Goal: Task Accomplishment & Management: Use online tool/utility

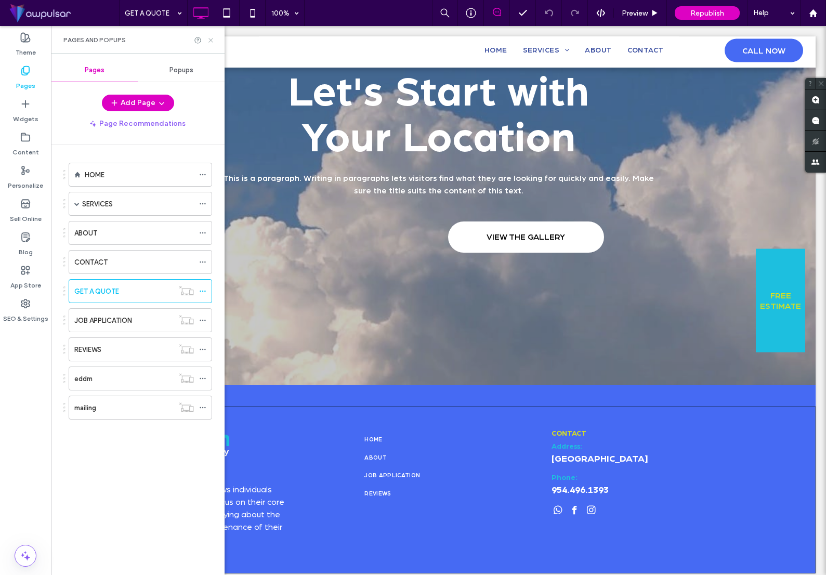
click at [212, 38] on use at bounding box center [211, 40] width 4 height 4
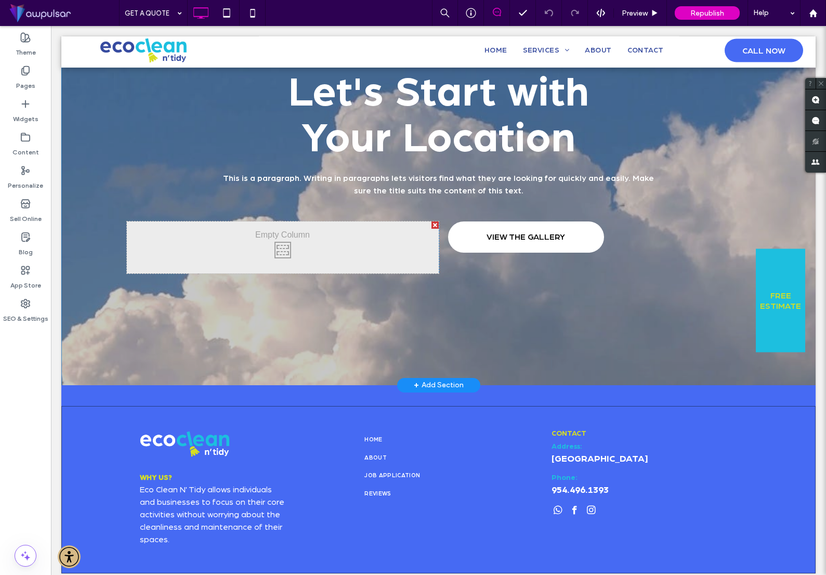
click at [106, 92] on div "Let's Start with ﻿ Your Location This is a paragraph. Writing in paragraphs let…" at bounding box center [438, 172] width 713 height 218
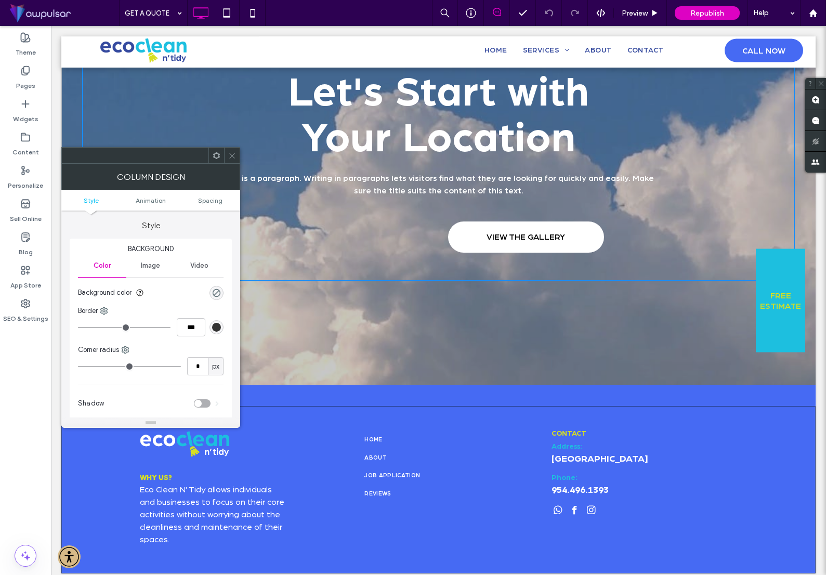
click at [196, 266] on span "Video" at bounding box center [199, 266] width 18 height 8
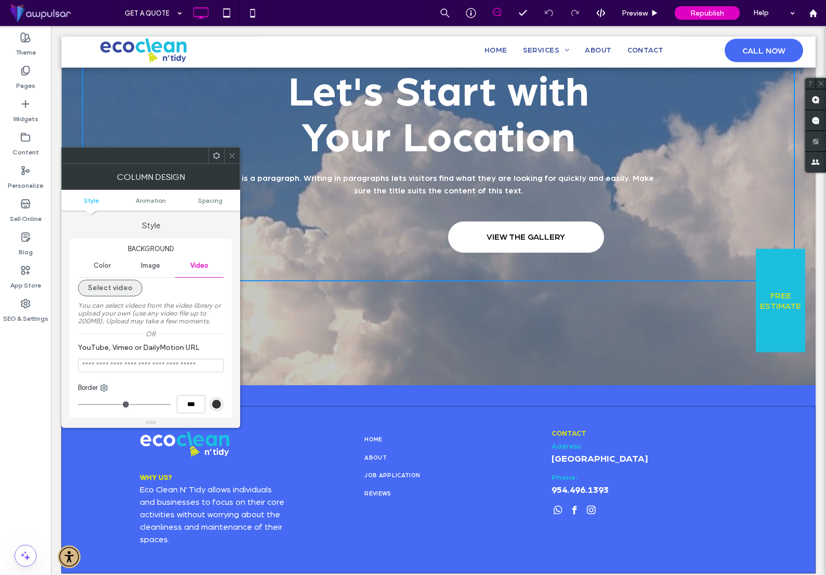
click at [118, 286] on button "Select video" at bounding box center [110, 288] width 64 height 17
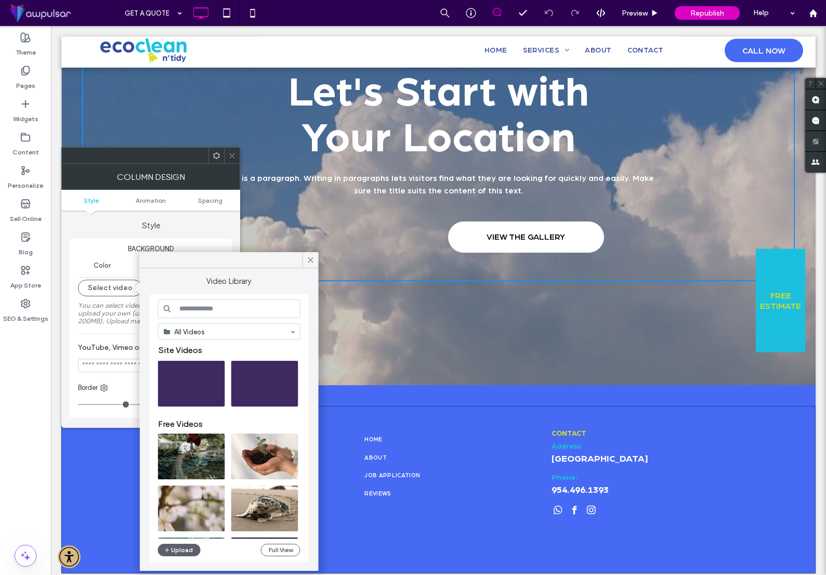
click at [243, 307] on input at bounding box center [229, 309] width 143 height 19
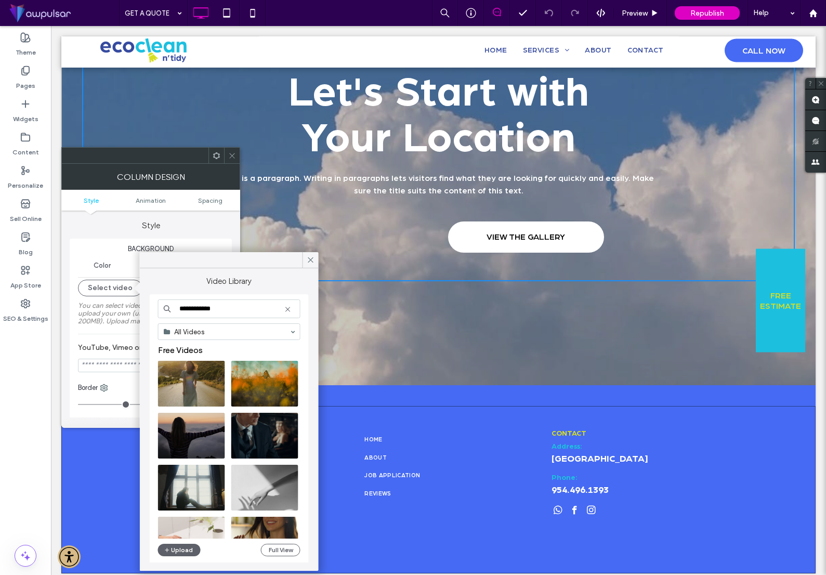
click at [203, 307] on input "**********" at bounding box center [229, 309] width 143 height 19
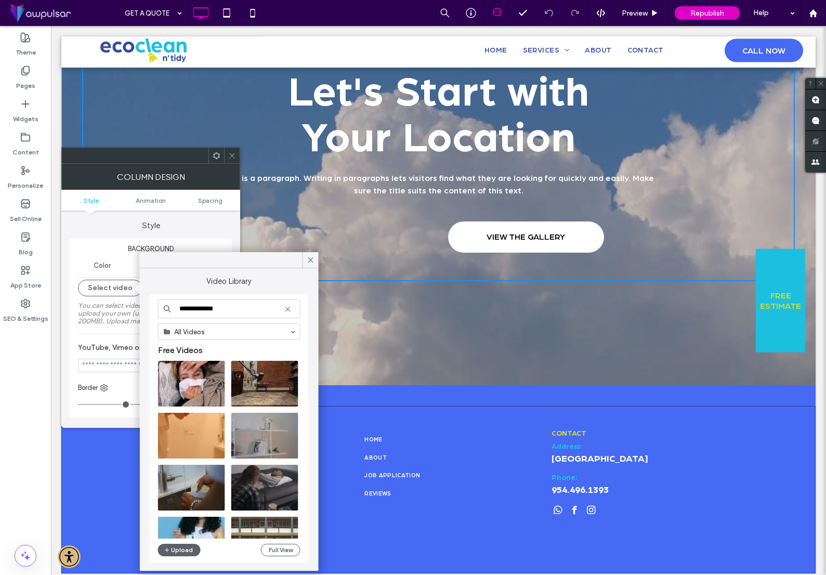
type input "**********"
click at [230, 151] on span at bounding box center [232, 156] width 8 height 16
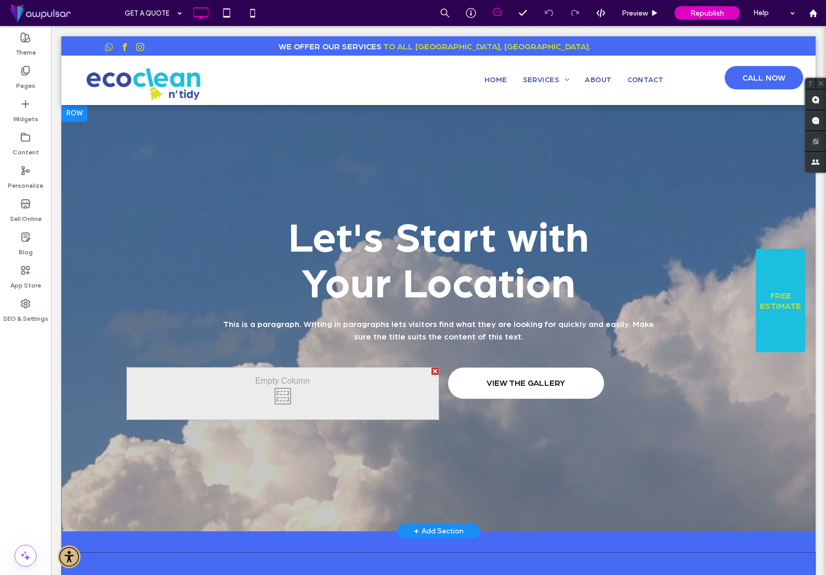
click at [81, 115] on div at bounding box center [74, 113] width 26 height 17
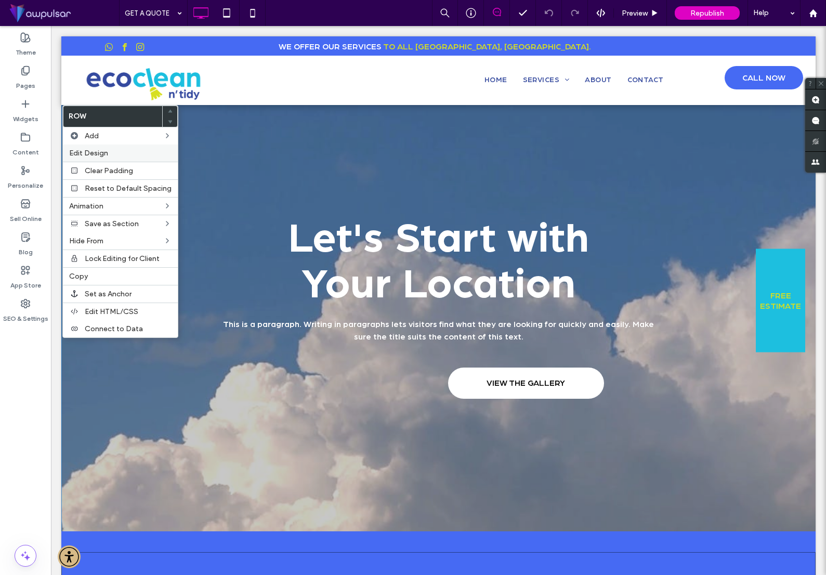
click at [102, 153] on span "Edit Design" at bounding box center [88, 153] width 39 height 9
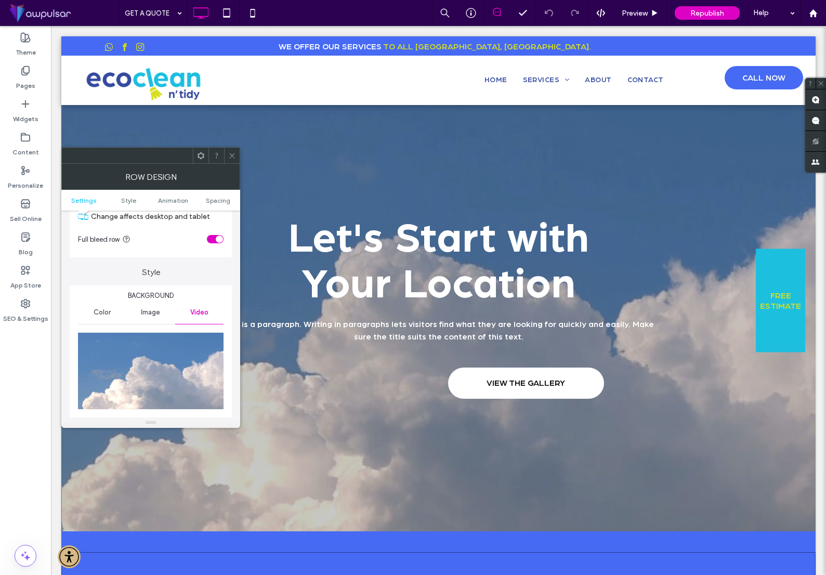
scroll to position [64, 0]
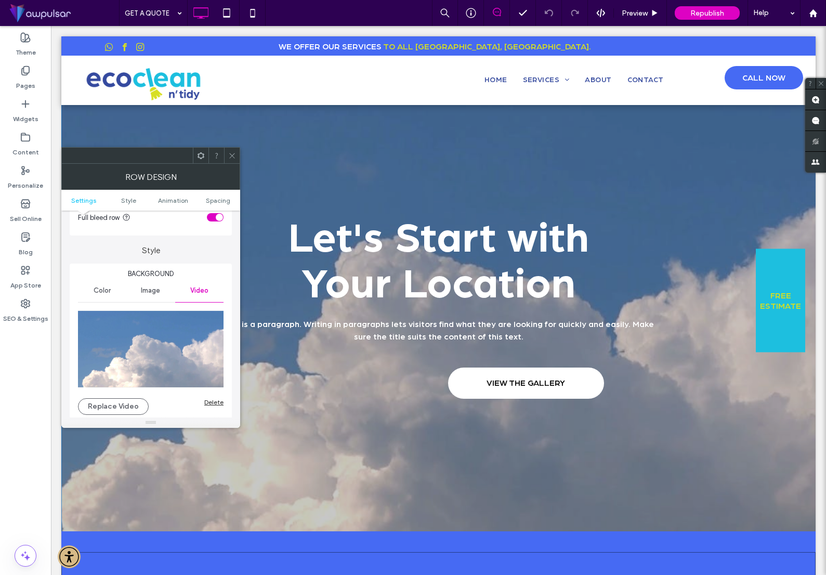
click at [215, 404] on div "Delete" at bounding box center [213, 402] width 19 height 8
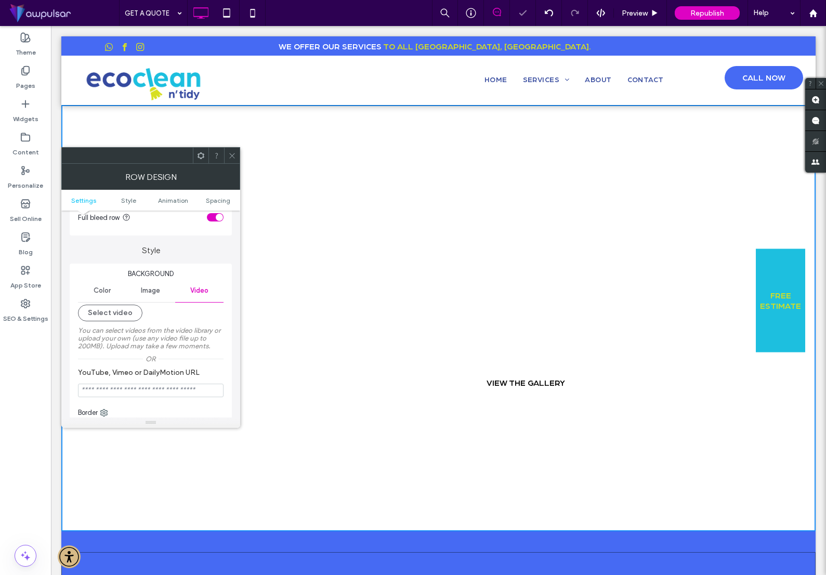
click at [156, 293] on span "Image" at bounding box center [150, 291] width 19 height 8
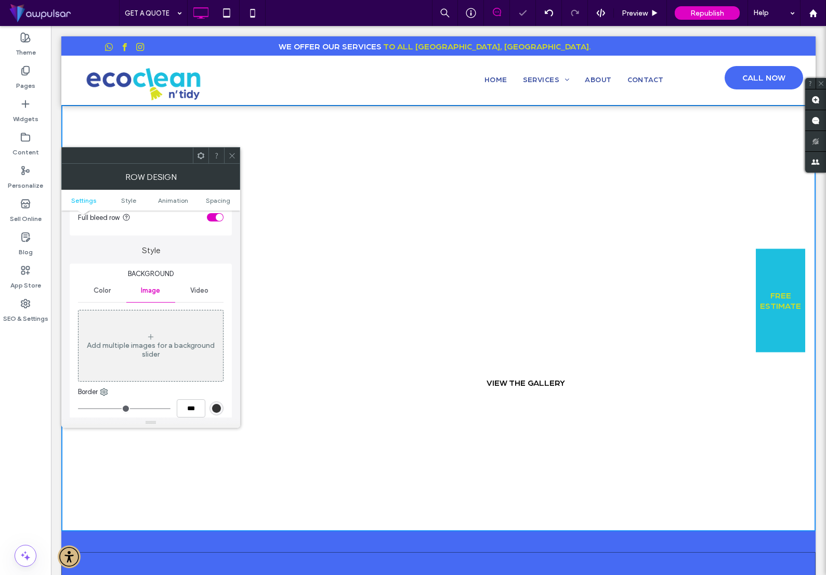
click at [144, 347] on div "Add multiple images for a background slider" at bounding box center [151, 350] width 145 height 18
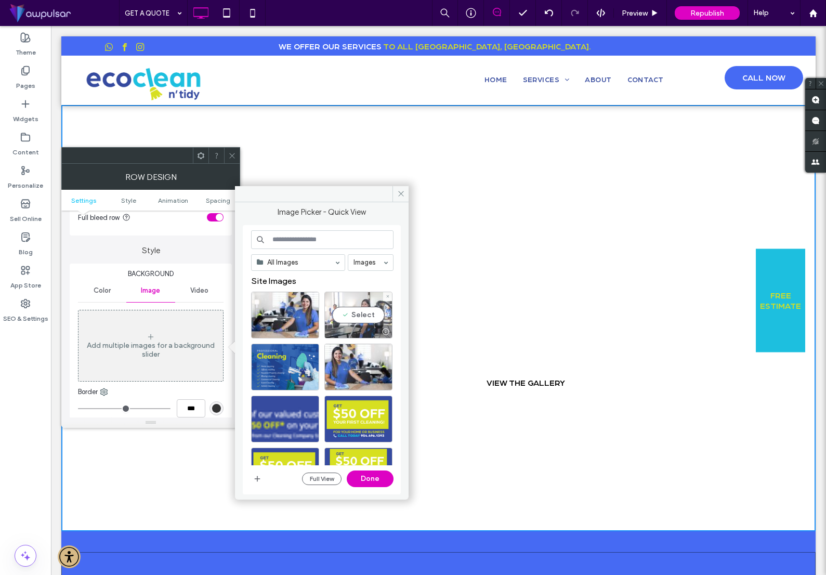
click at [349, 318] on div "Select" at bounding box center [359, 315] width 68 height 47
click at [383, 478] on button "Done" at bounding box center [370, 479] width 47 height 17
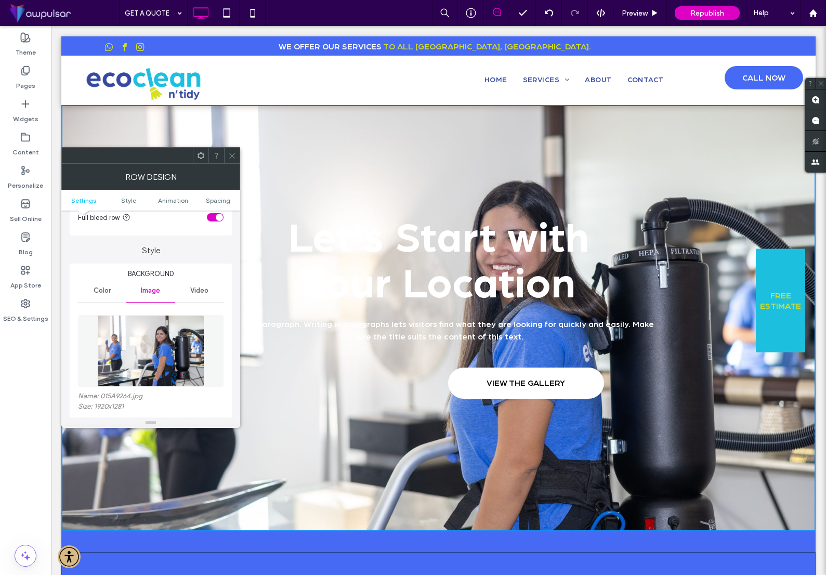
click at [232, 153] on icon at bounding box center [232, 156] width 8 height 8
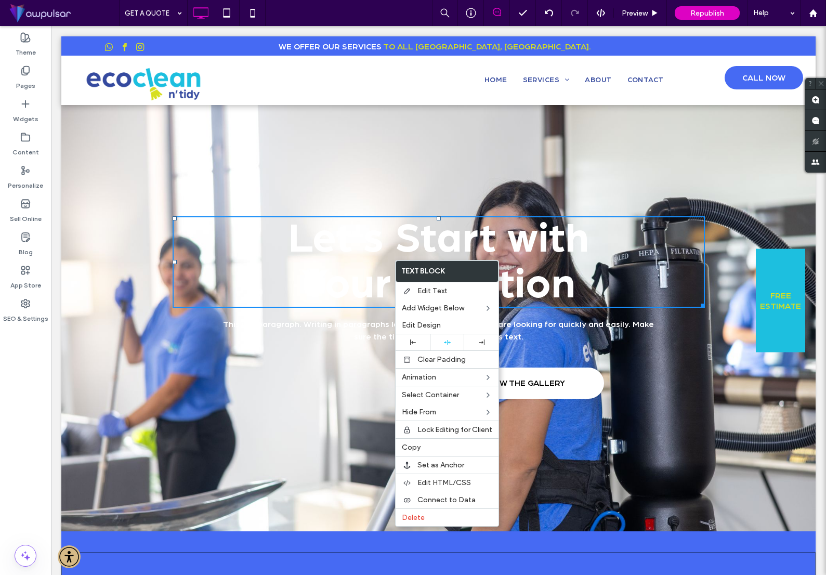
drag, startPoint x: 433, startPoint y: 449, endPoint x: 372, endPoint y: 419, distance: 68.2
click at [433, 449] on label "Copy" at bounding box center [447, 447] width 90 height 9
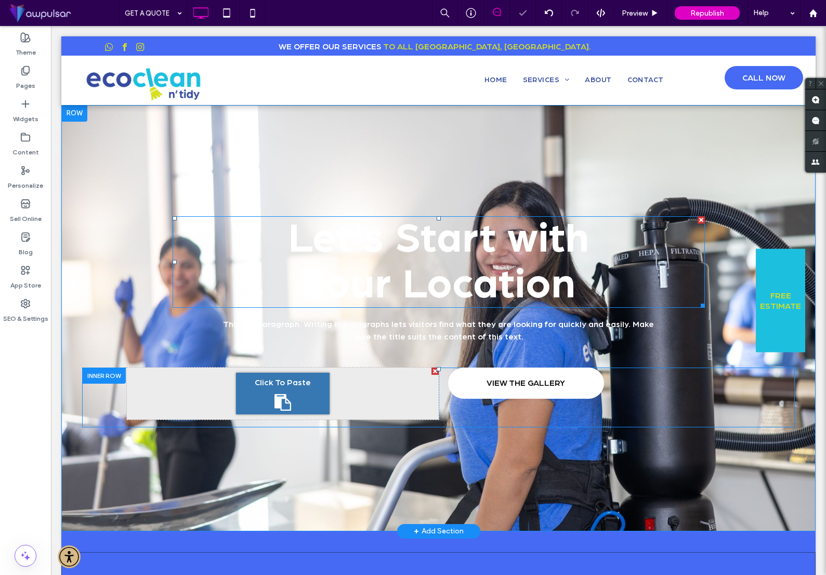
click at [296, 387] on span "Click To Paste" at bounding box center [283, 383] width 56 height 12
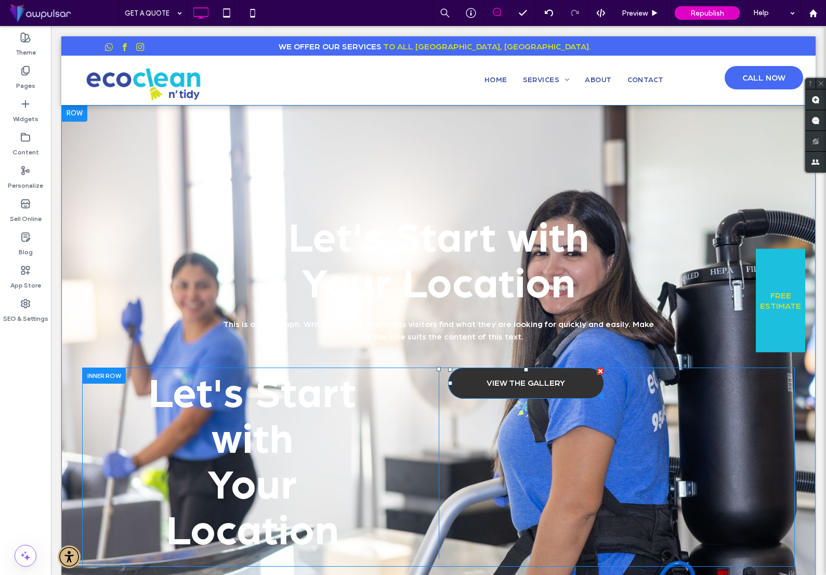
click at [600, 370] on div at bounding box center [600, 371] width 7 height 7
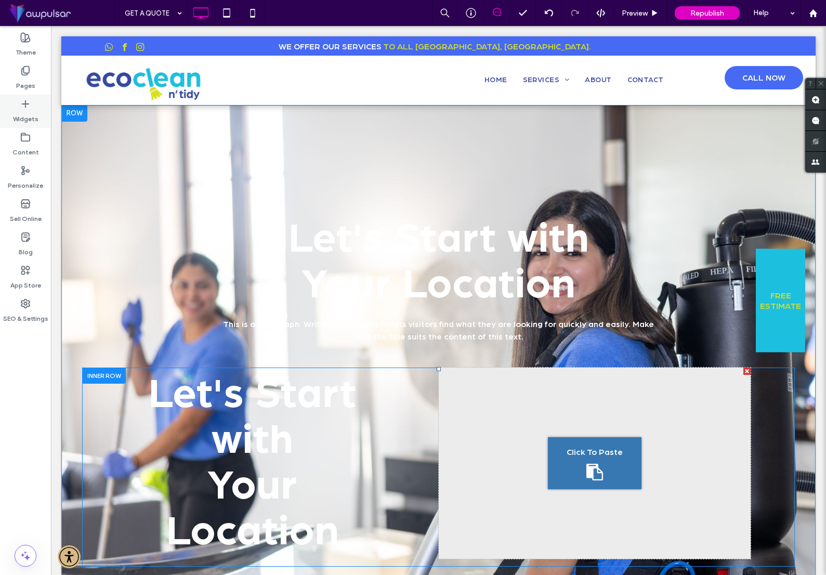
click at [25, 105] on use at bounding box center [25, 103] width 7 height 7
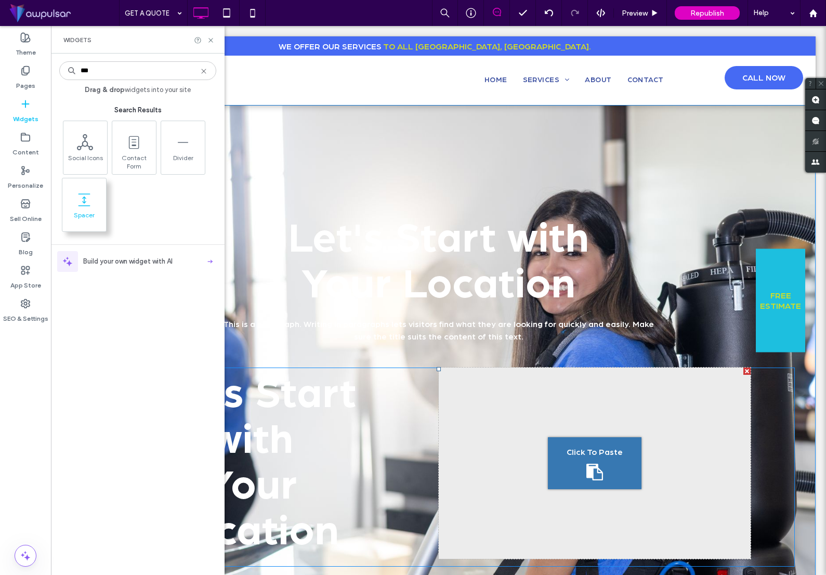
type input "***"
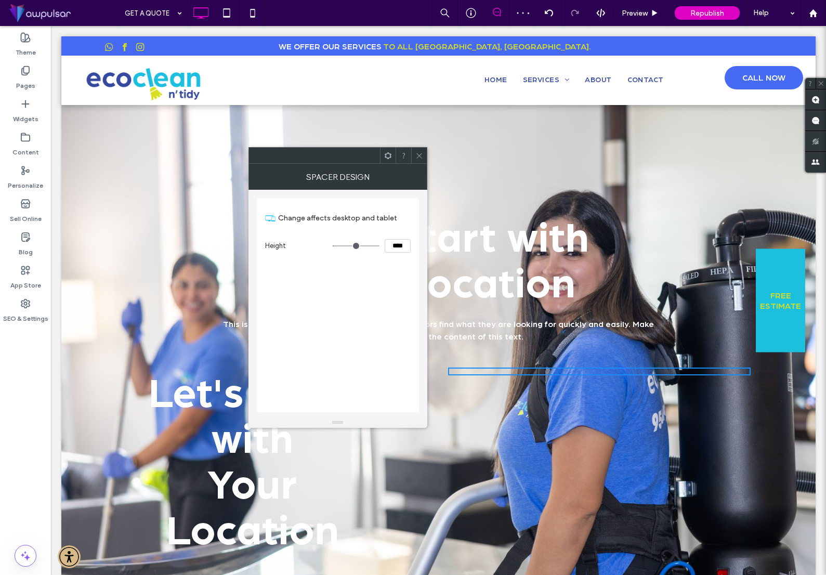
click at [425, 160] on div at bounding box center [419, 156] width 16 height 16
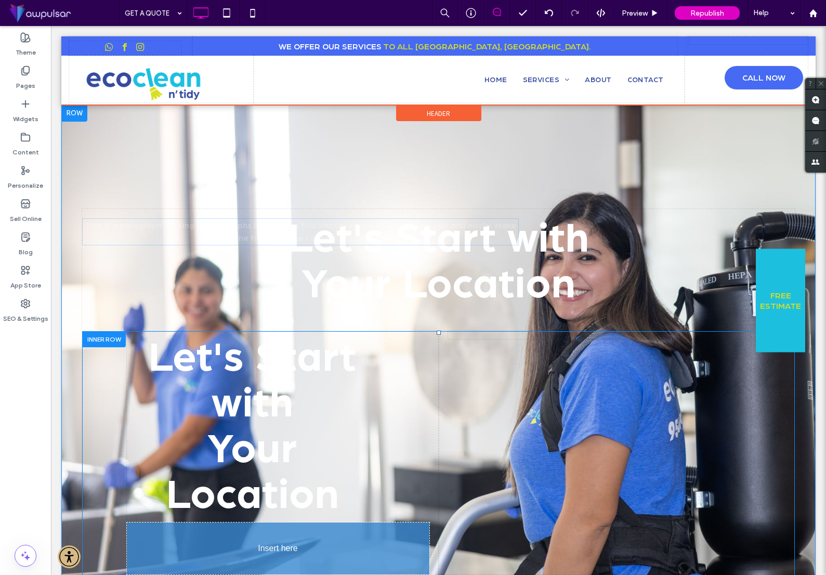
drag, startPoint x: 400, startPoint y: 327, endPoint x: 277, endPoint y: 549, distance: 254.4
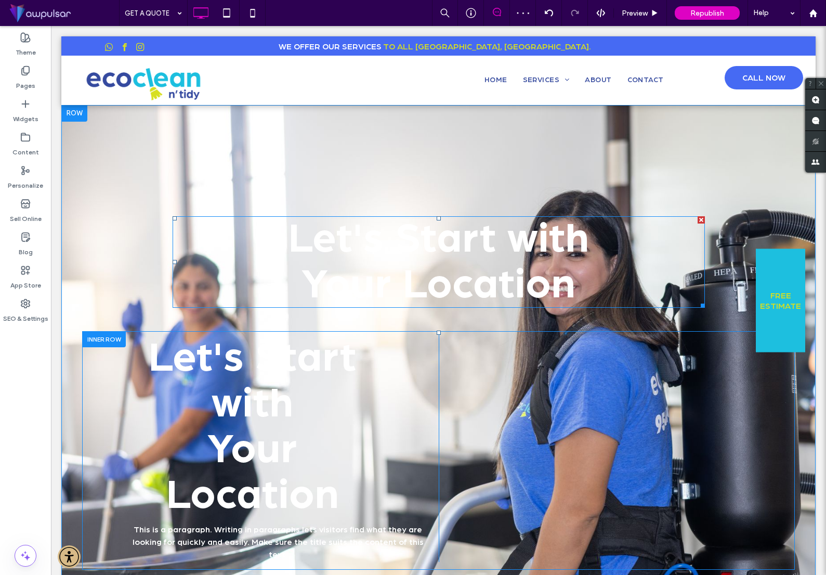
click at [700, 218] on div at bounding box center [701, 219] width 7 height 7
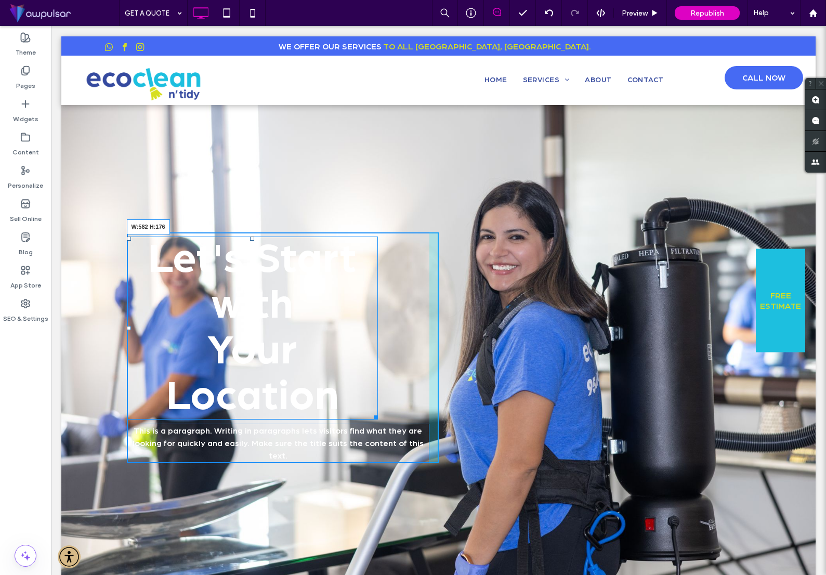
drag, startPoint x: 377, startPoint y: 416, endPoint x: 496, endPoint y: 427, distance: 119.1
click at [446, 401] on div "Click To Paste Let's Start with ﻿ Your Location W:582 H:176 This is a paragraph…" at bounding box center [438, 340] width 755 height 470
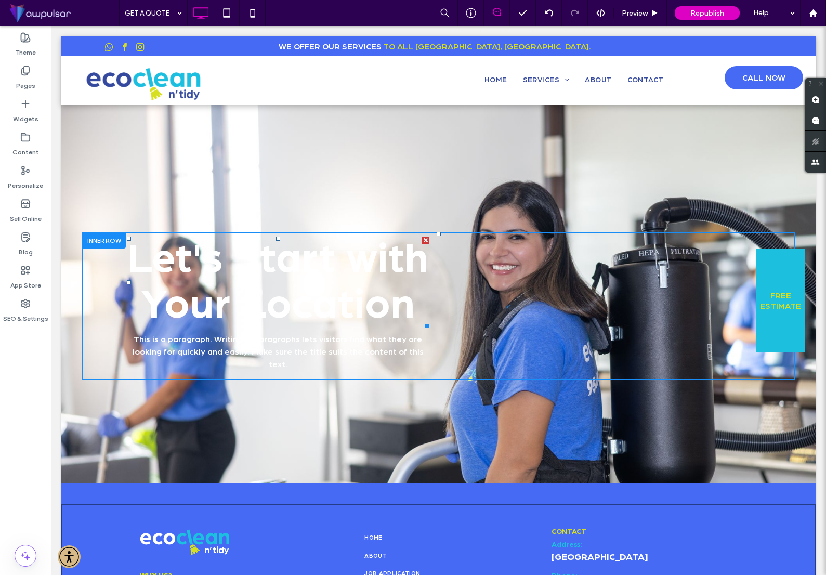
click at [291, 282] on h1 "﻿ Your Location" at bounding box center [278, 305] width 303 height 46
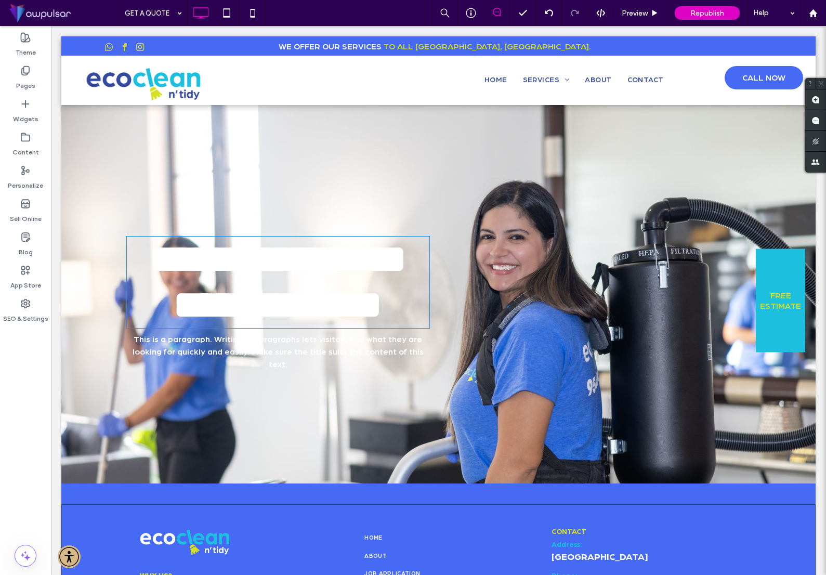
type input "**********"
type input "**"
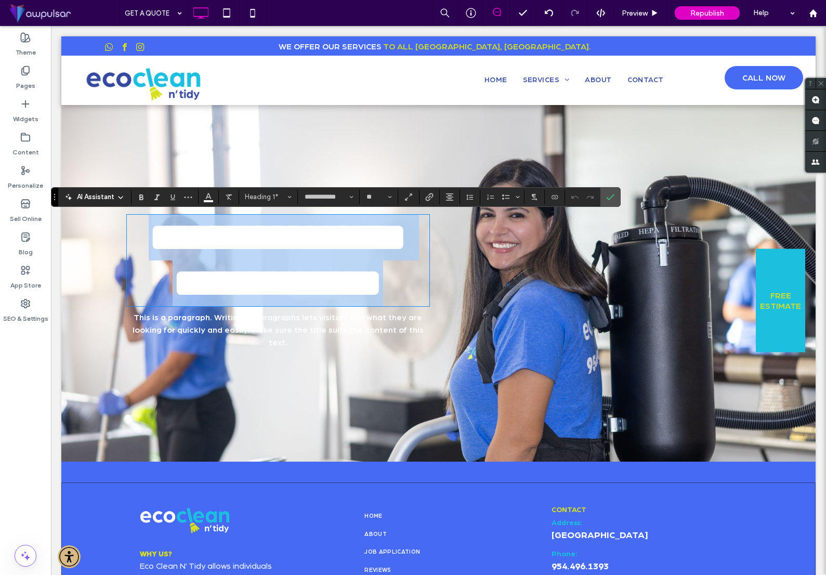
scroll to position [32, 0]
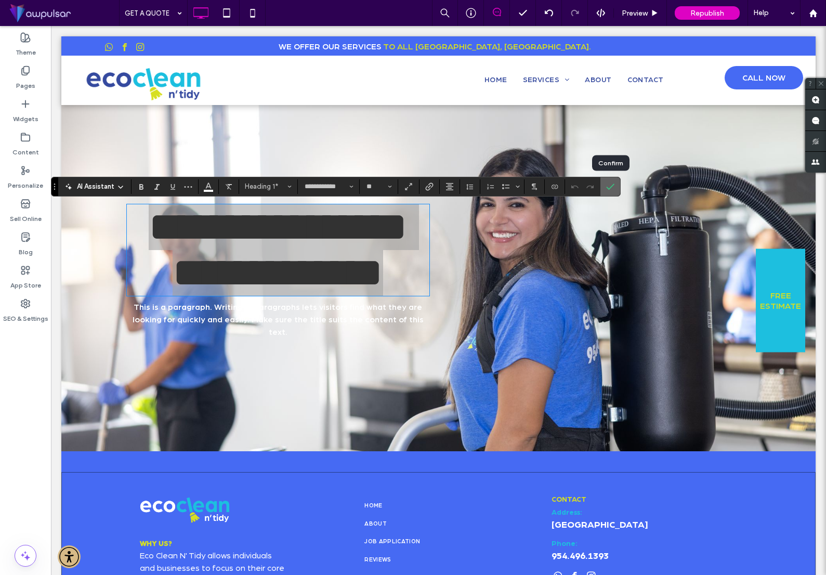
click at [610, 189] on icon "Confirm" at bounding box center [610, 187] width 8 height 8
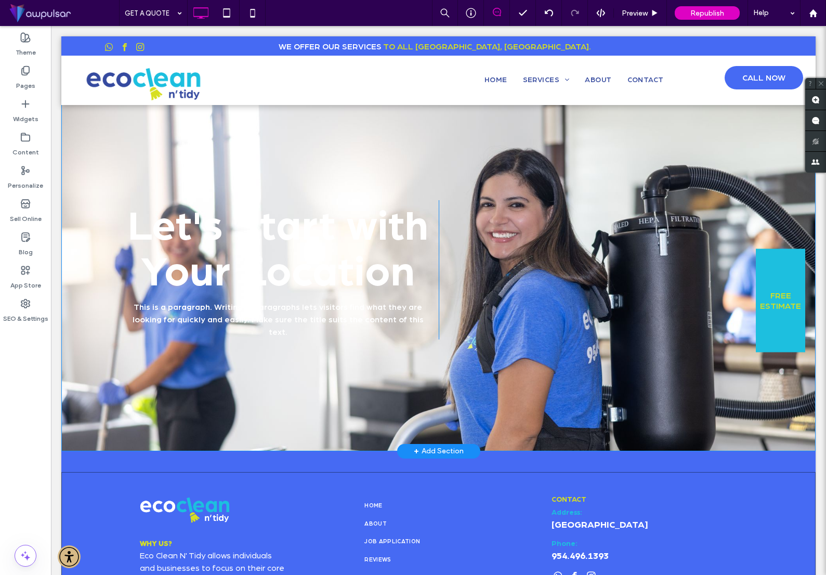
scroll to position [0, 0]
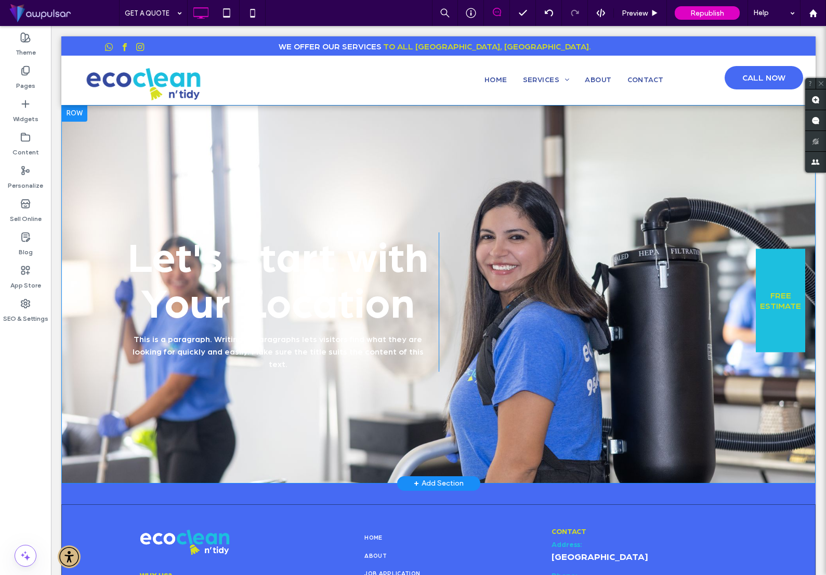
click at [80, 114] on div at bounding box center [74, 113] width 26 height 17
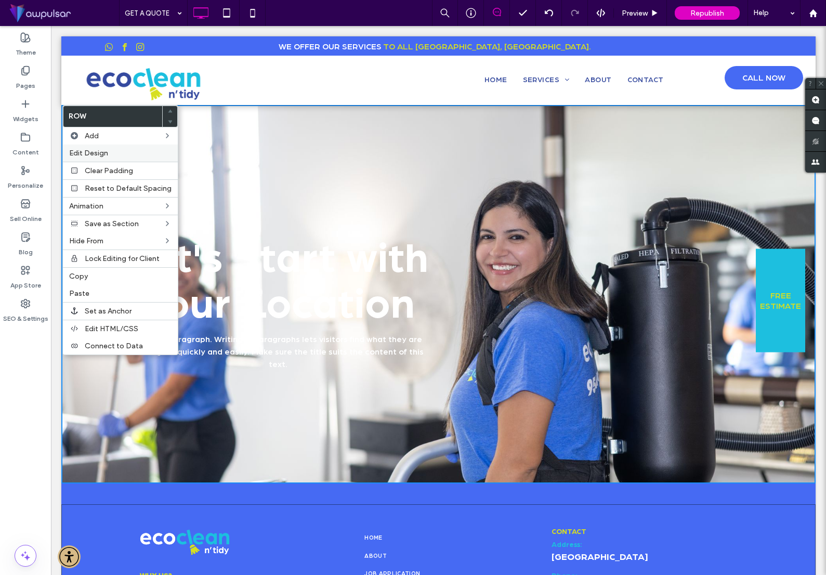
click at [93, 153] on span "Edit Design" at bounding box center [88, 153] width 39 height 9
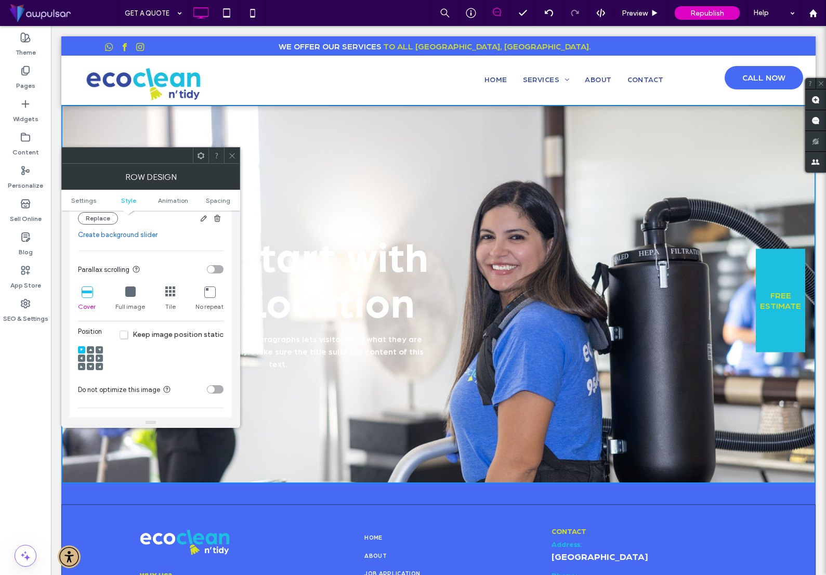
scroll to position [244, 0]
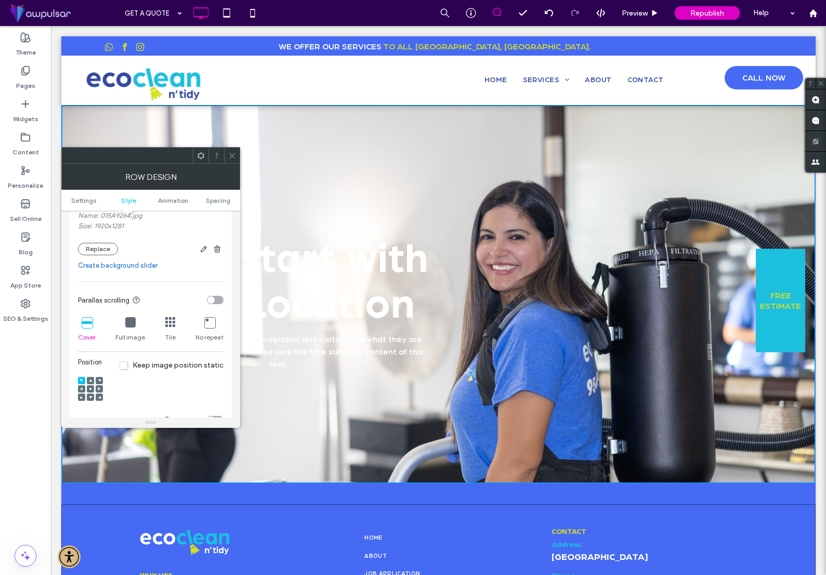
click at [91, 390] on icon at bounding box center [90, 388] width 3 height 3
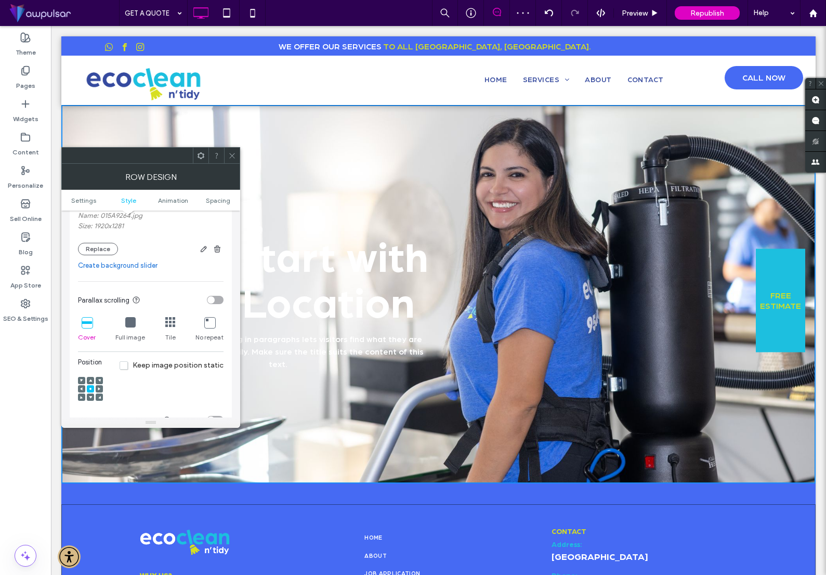
click at [129, 322] on icon at bounding box center [130, 322] width 10 height 10
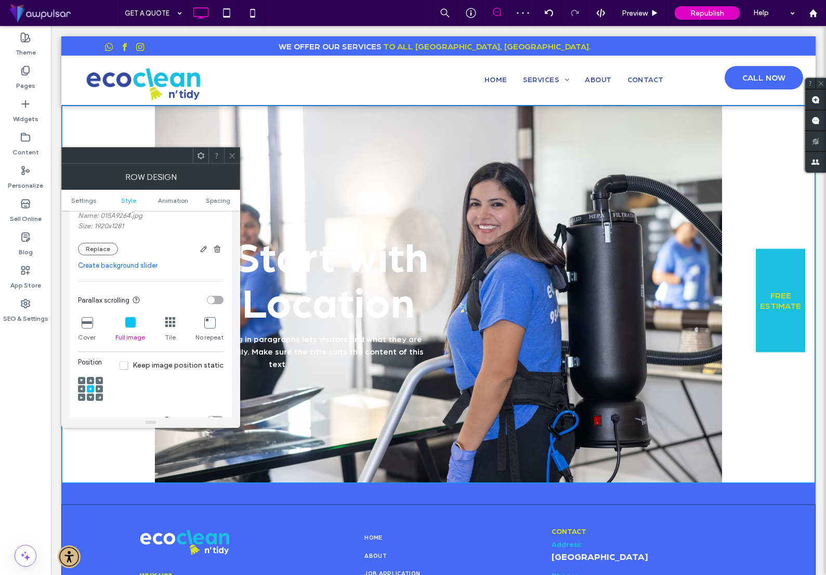
click at [88, 323] on icon at bounding box center [87, 322] width 10 height 10
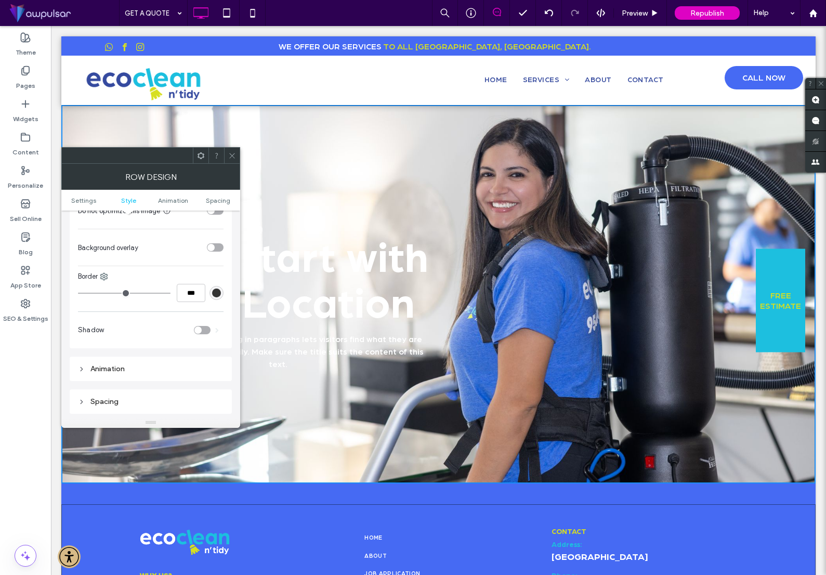
scroll to position [464, 0]
click at [214, 239] on div "toggle" at bounding box center [211, 237] width 7 height 7
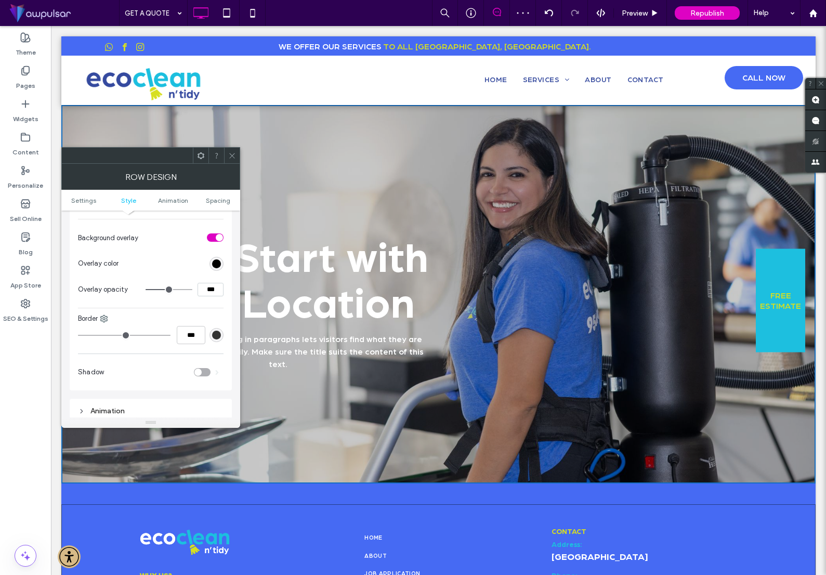
click at [234, 156] on icon at bounding box center [232, 156] width 8 height 8
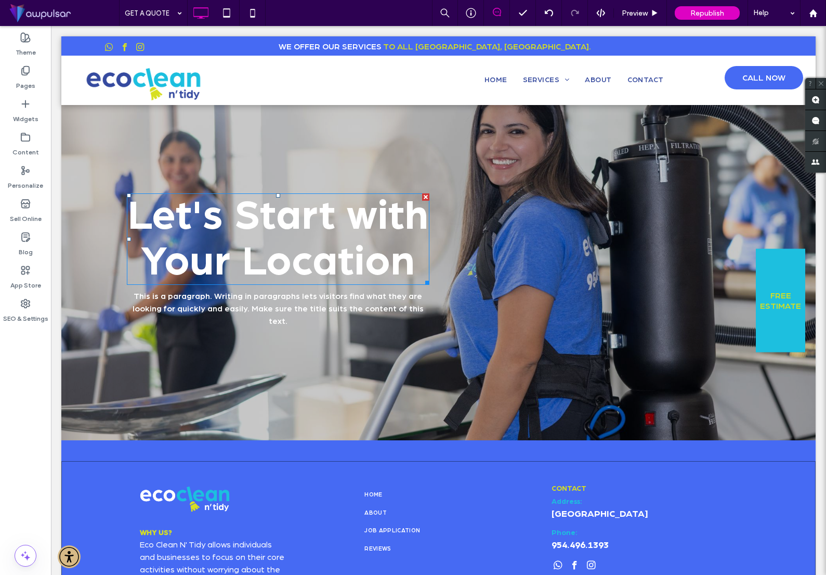
scroll to position [72, 0]
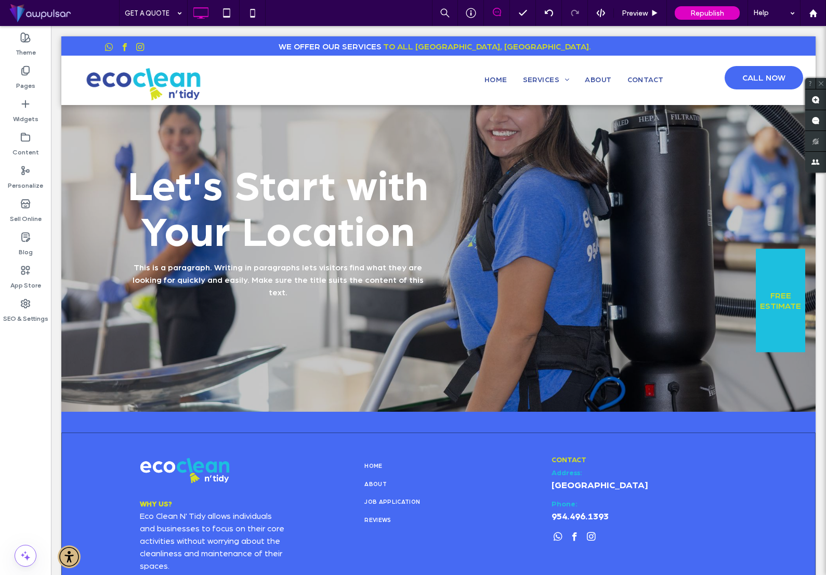
click at [437, 406] on div "+ Add Section" at bounding box center [439, 411] width 50 height 11
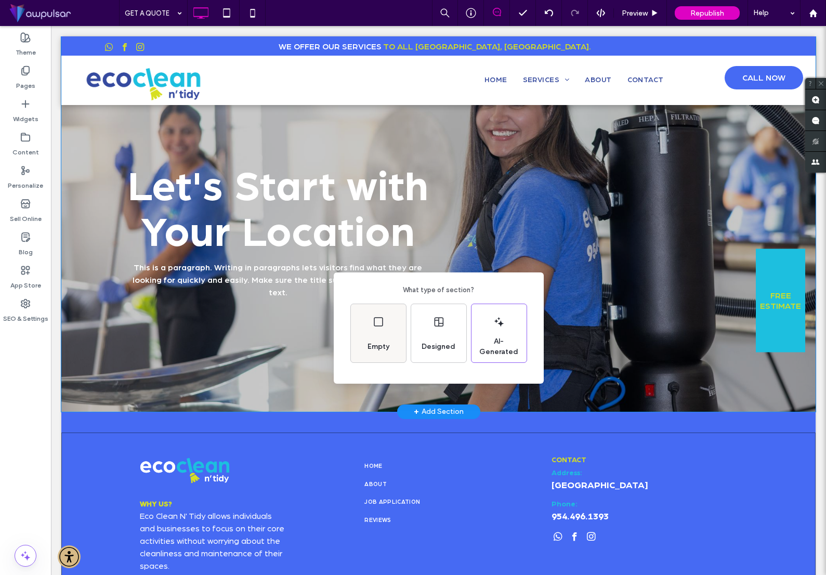
click at [372, 324] on icon at bounding box center [378, 322] width 12 height 12
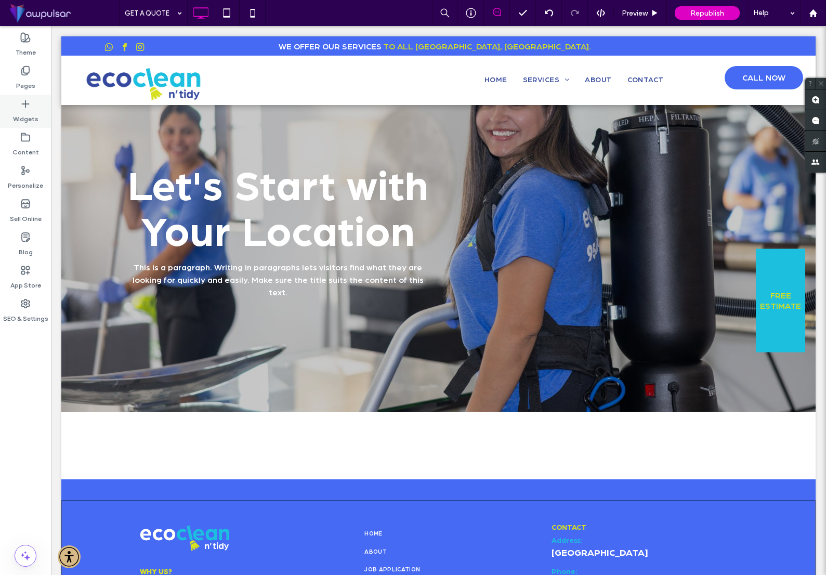
click at [25, 105] on use at bounding box center [25, 103] width 7 height 7
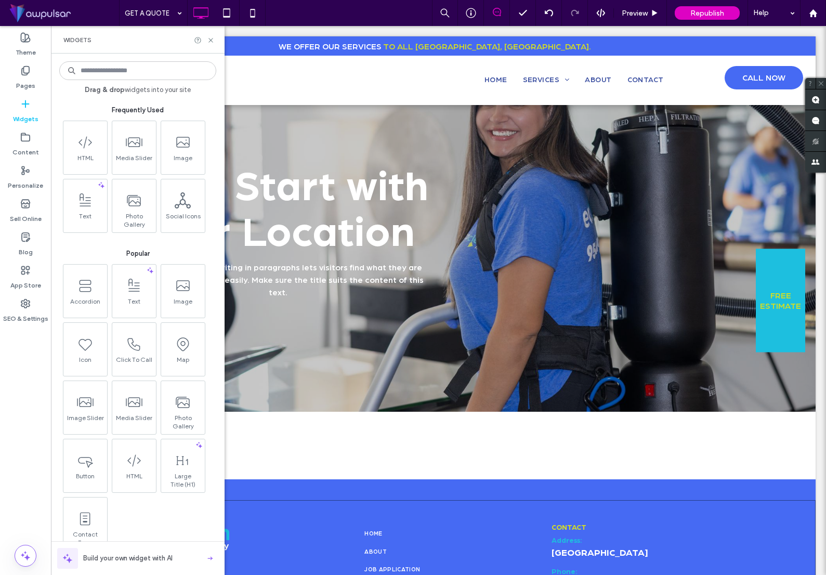
click at [140, 70] on input at bounding box center [137, 70] width 157 height 19
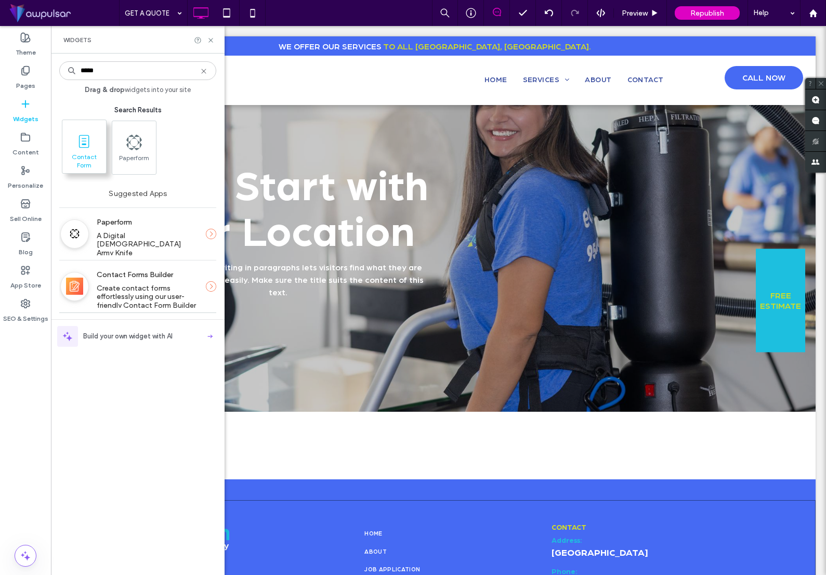
type input "*****"
click at [85, 146] on icon at bounding box center [84, 141] width 17 height 17
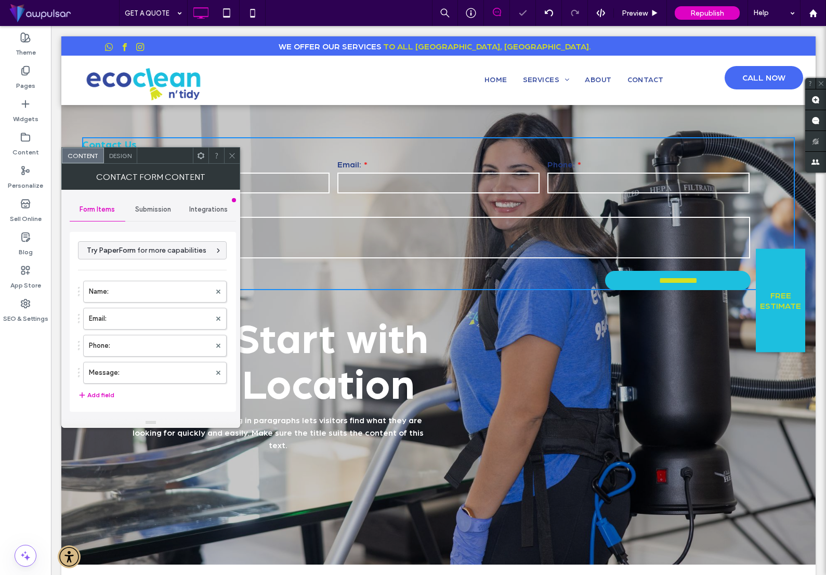
type input "**********"
drag, startPoint x: 231, startPoint y: 157, endPoint x: 239, endPoint y: 156, distance: 7.4
click at [231, 157] on icon at bounding box center [232, 156] width 8 height 8
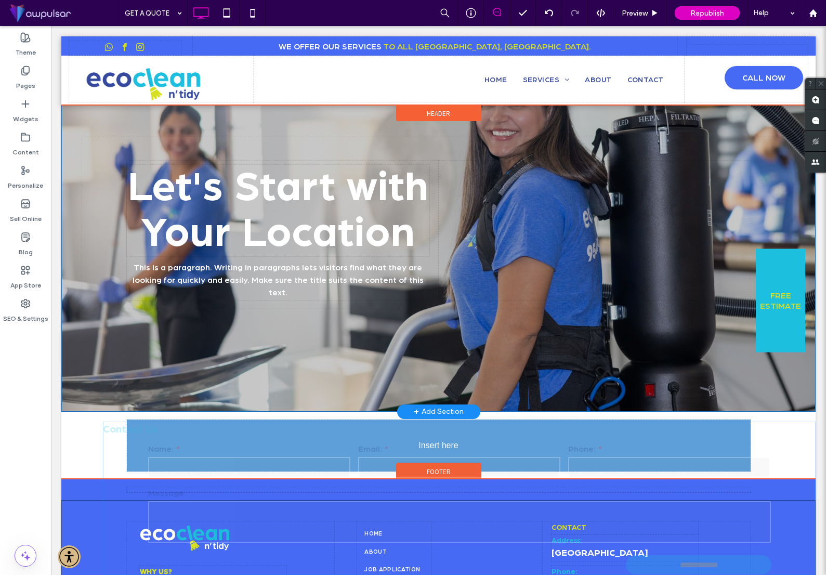
drag, startPoint x: 377, startPoint y: 150, endPoint x: 398, endPoint y: 434, distance: 285.2
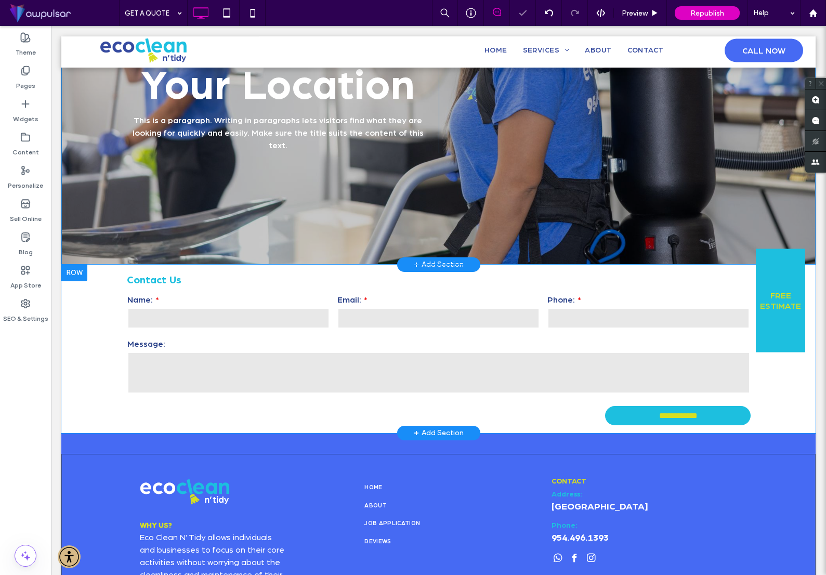
scroll to position [228, 0]
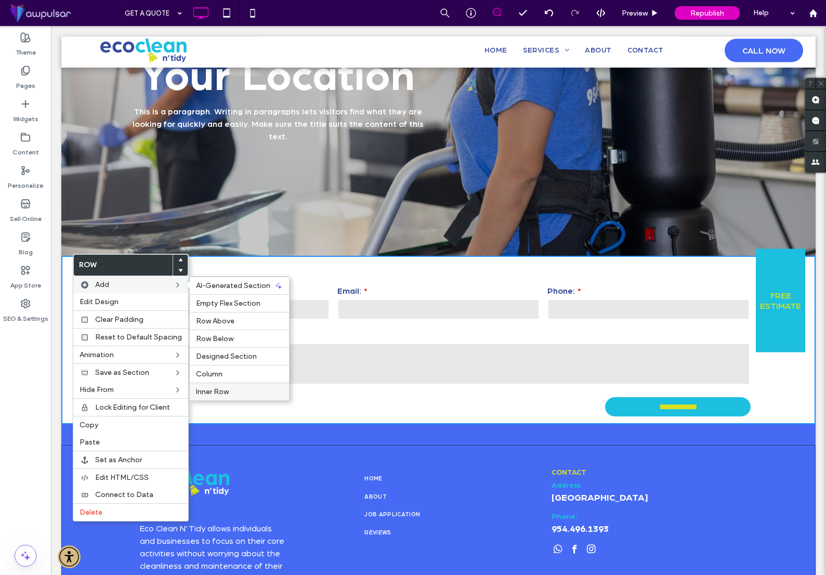
click at [247, 390] on label "Inner Row" at bounding box center [239, 391] width 87 height 9
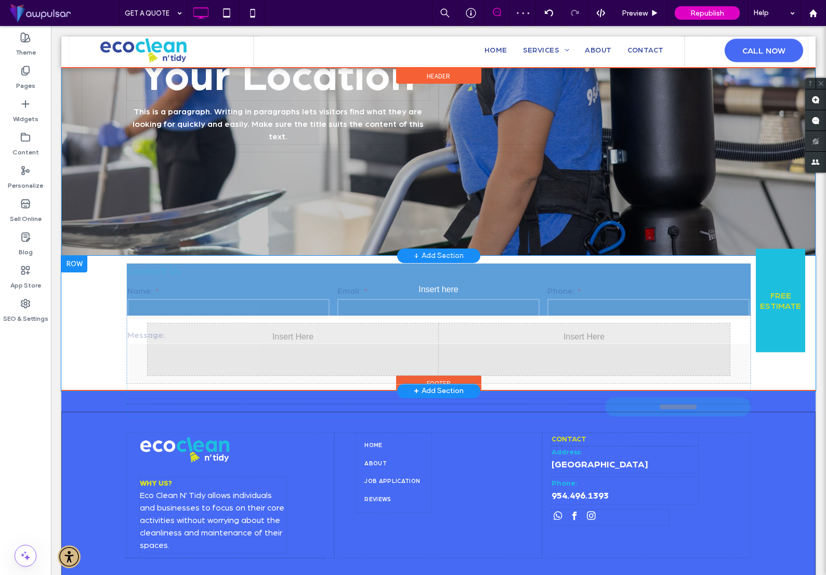
drag, startPoint x: 394, startPoint y: 288, endPoint x: 371, endPoint y: 321, distance: 40.0
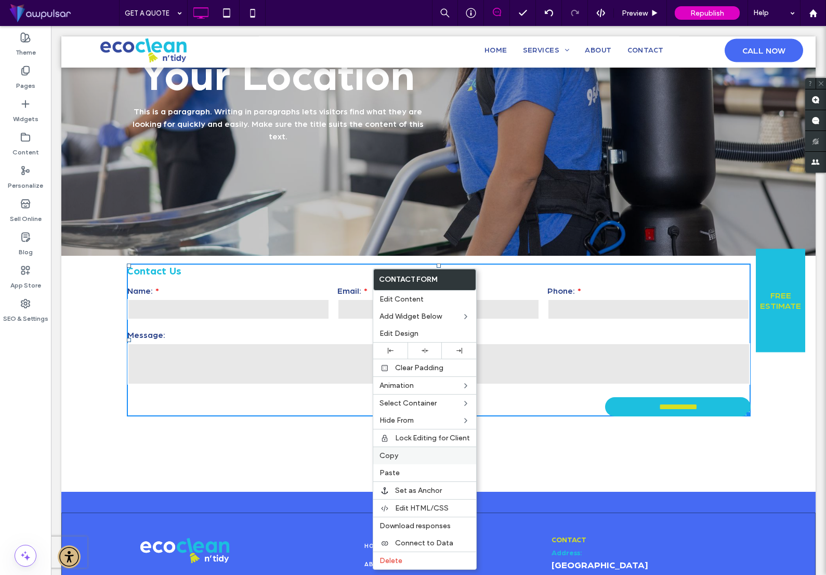
click at [410, 454] on label "Copy" at bounding box center [425, 455] width 90 height 9
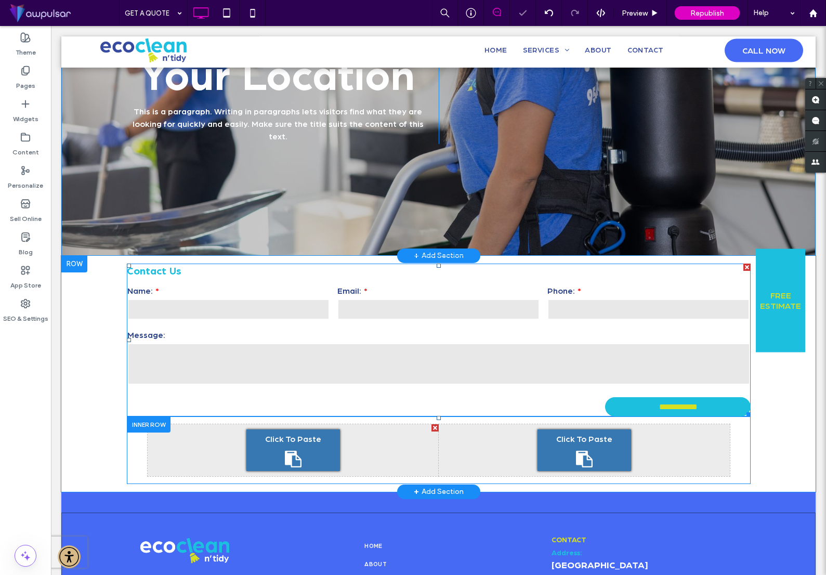
click at [285, 451] on icon at bounding box center [293, 459] width 17 height 17
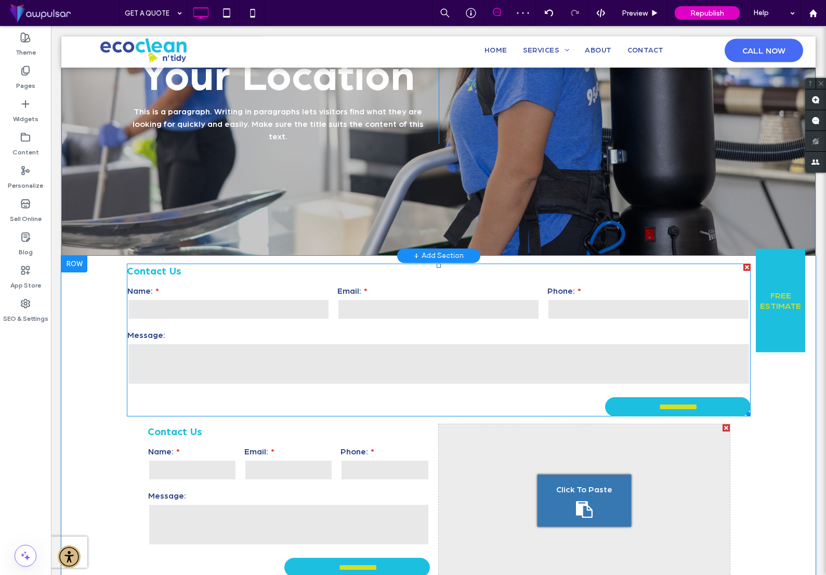
click at [746, 264] on div at bounding box center [747, 267] width 7 height 7
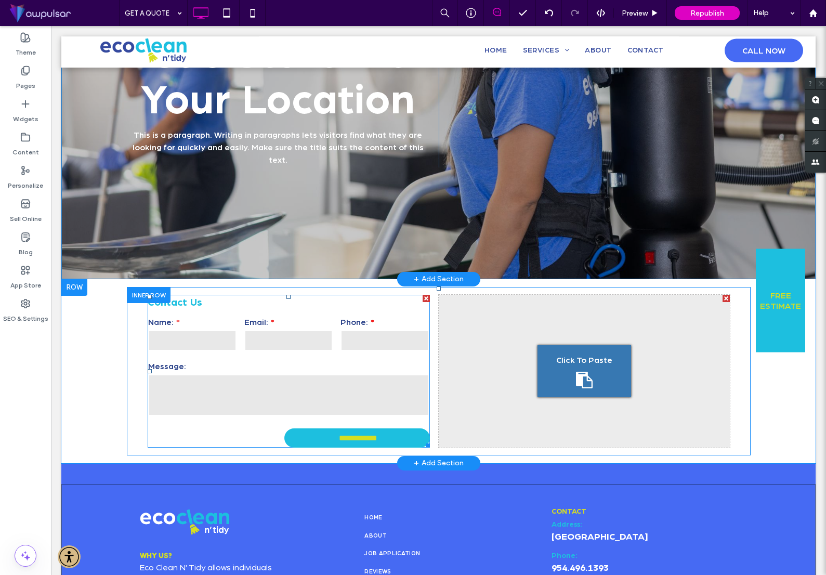
scroll to position [207, 0]
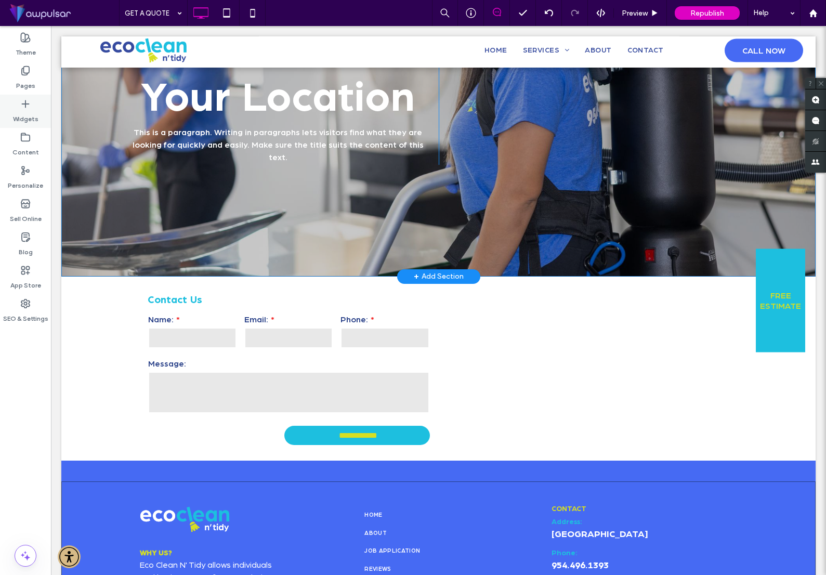
click at [26, 105] on icon at bounding box center [25, 104] width 10 height 10
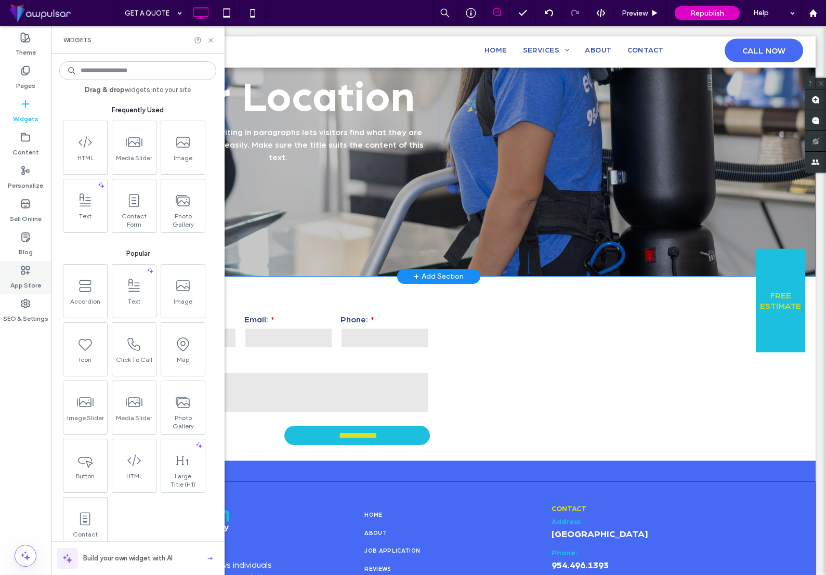
click at [29, 273] on use at bounding box center [26, 270] width 8 height 8
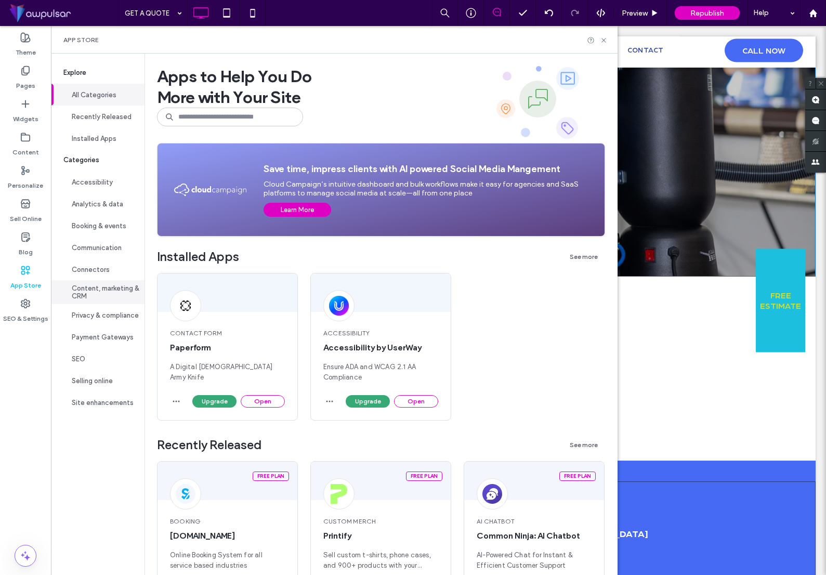
click at [92, 293] on button "Content, marketing & CRM" at bounding box center [98, 292] width 94 height 24
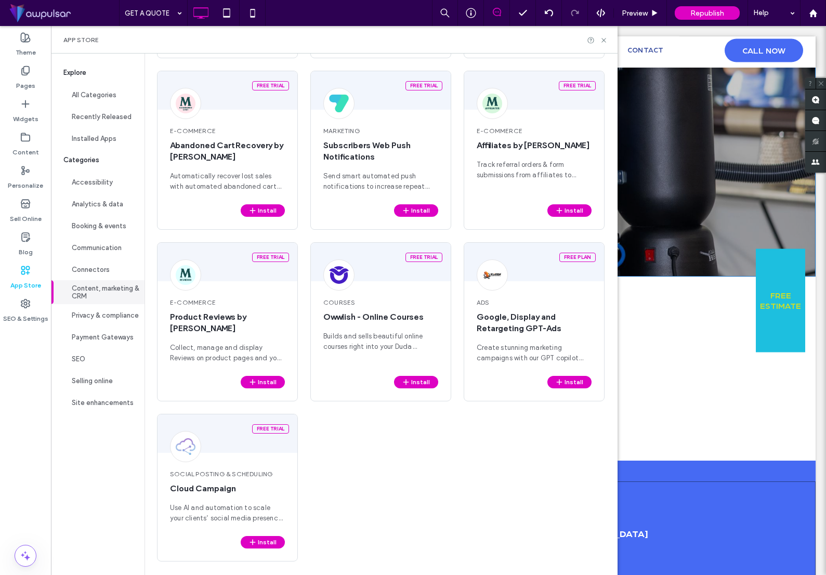
scroll to position [237, 0]
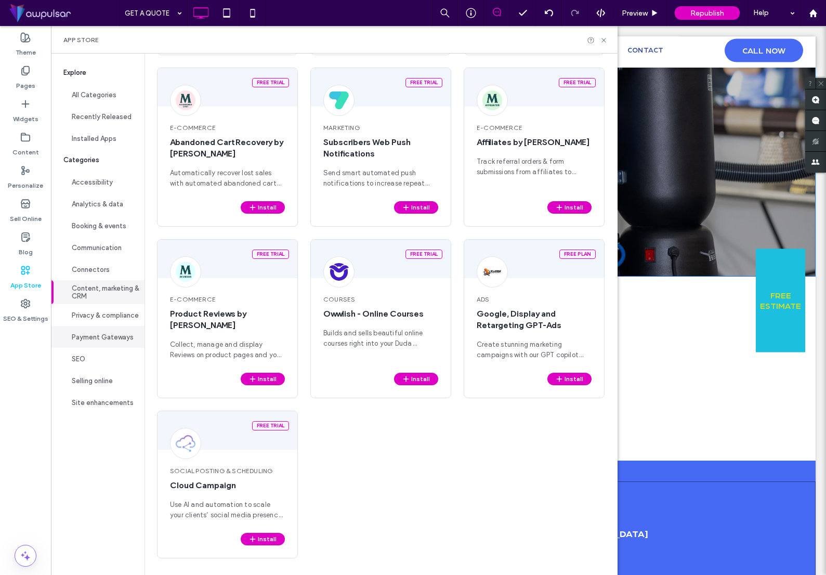
click at [87, 338] on button "Payment Gateways" at bounding box center [98, 337] width 94 height 22
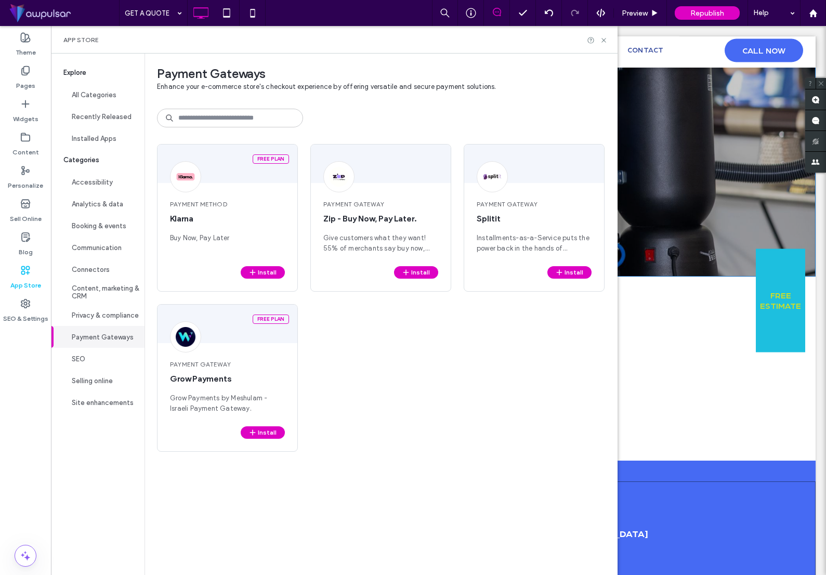
scroll to position [0, 0]
click at [88, 269] on button "Connectors" at bounding box center [98, 269] width 94 height 22
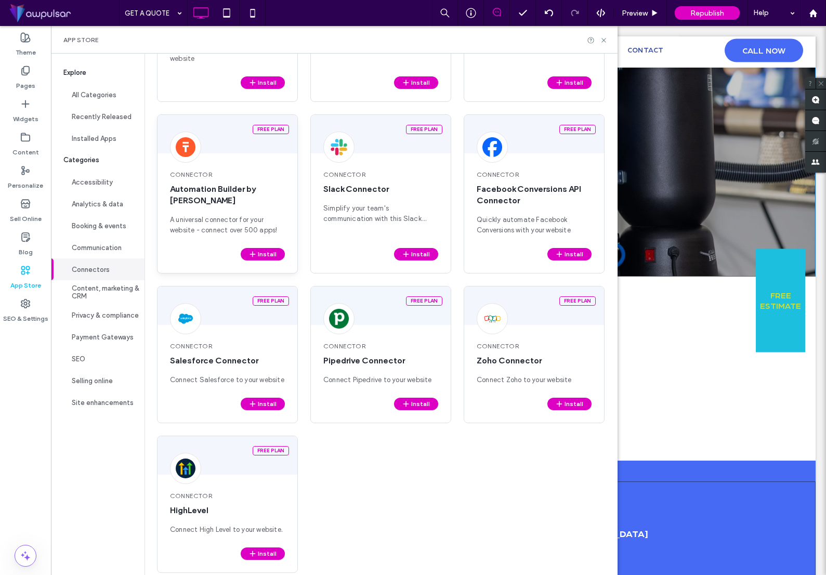
scroll to position [204, 0]
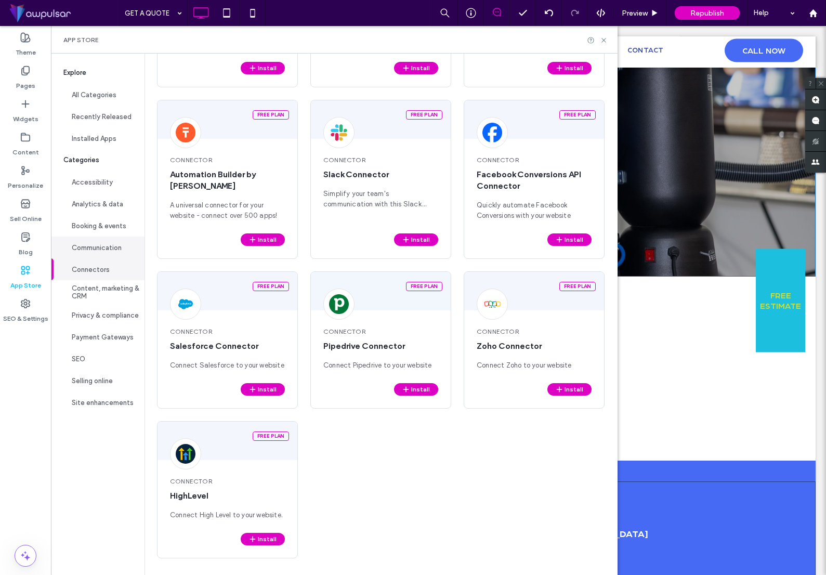
click at [97, 249] on button "Communication" at bounding box center [98, 248] width 94 height 22
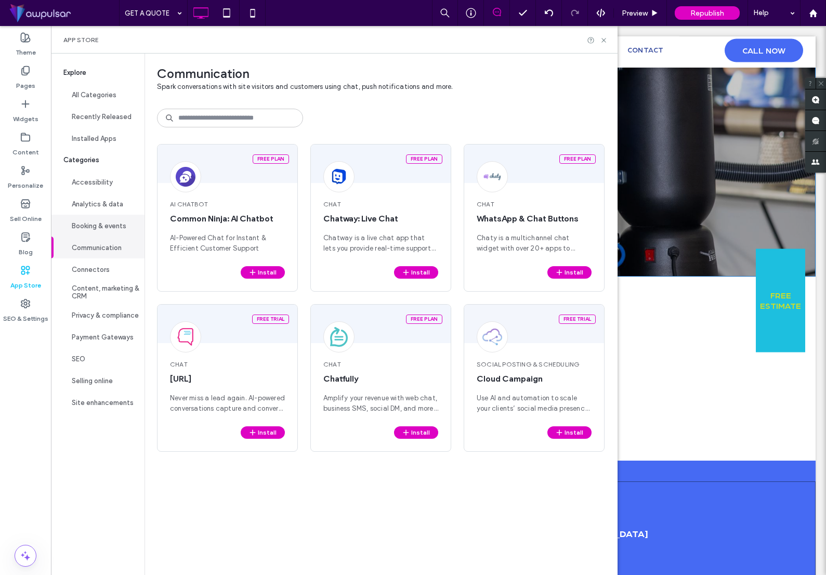
click at [95, 229] on button "Booking & events" at bounding box center [98, 226] width 94 height 22
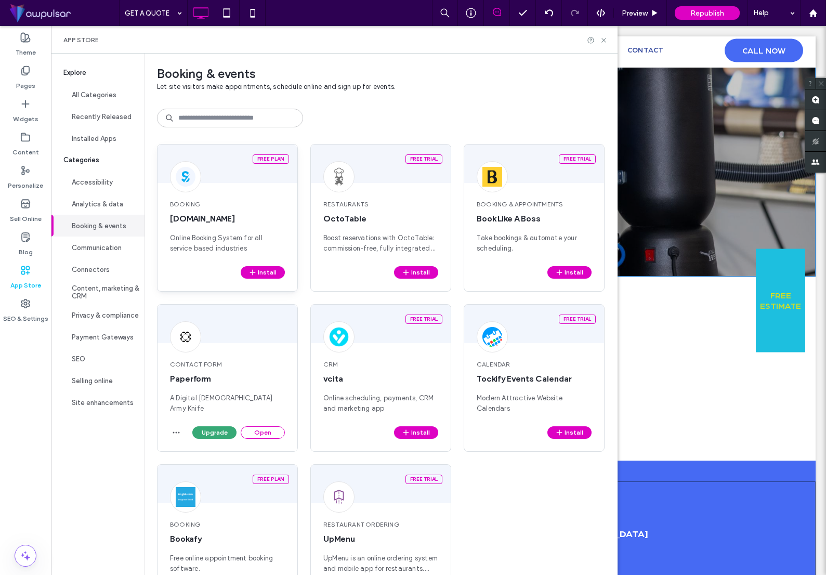
click at [212, 252] on span "Online Booking System for all service based industries" at bounding box center [227, 243] width 115 height 21
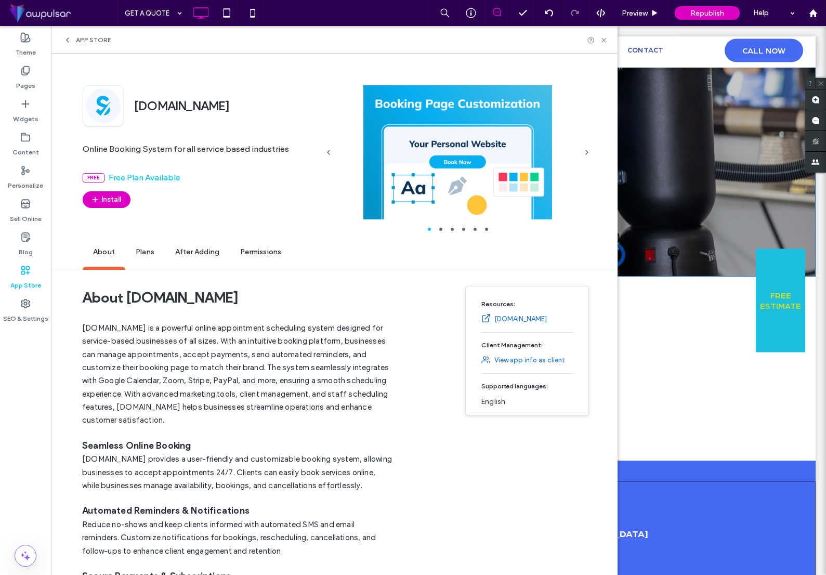
click at [519, 322] on link "[DOMAIN_NAME]" at bounding box center [521, 319] width 53 height 10
click at [95, 199] on icon "button" at bounding box center [95, 200] width 8 height 8
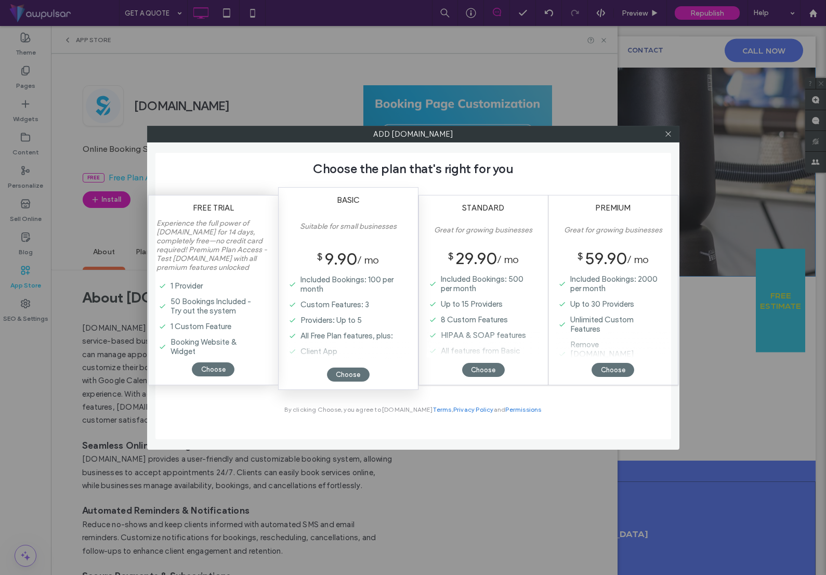
scroll to position [19, 0]
click at [221, 368] on div "Choose" at bounding box center [213, 369] width 43 height 14
